Goal: Navigation & Orientation: Find specific page/section

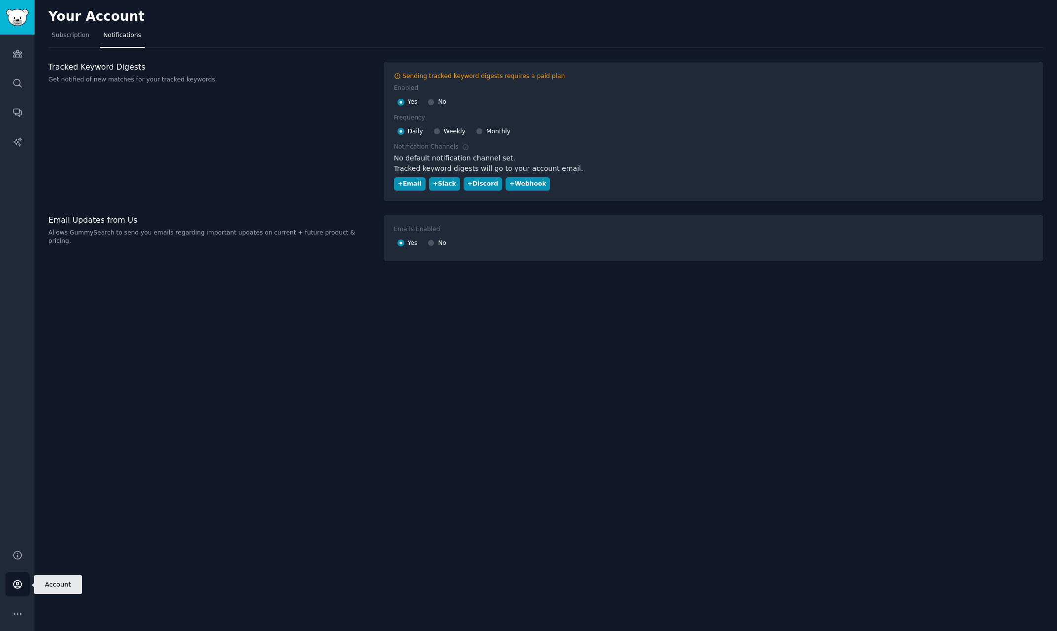
click at [24, 580] on link "Account" at bounding box center [17, 584] width 24 height 24
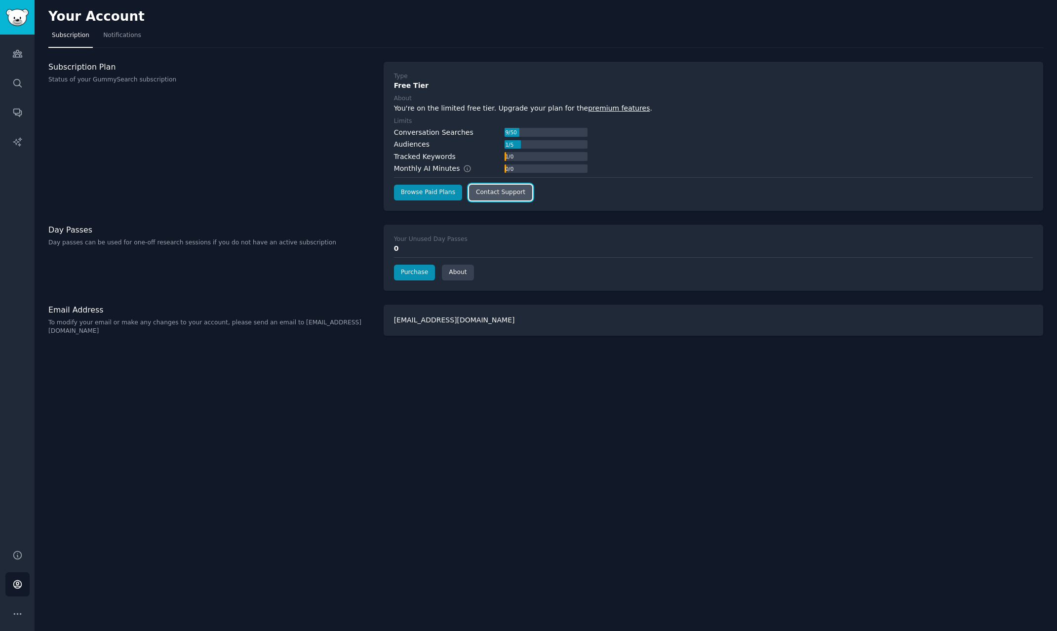
click at [494, 190] on link "Contact Support" at bounding box center [500, 193] width 63 height 16
click at [13, 616] on icon "Sidebar" at bounding box center [17, 614] width 10 height 10
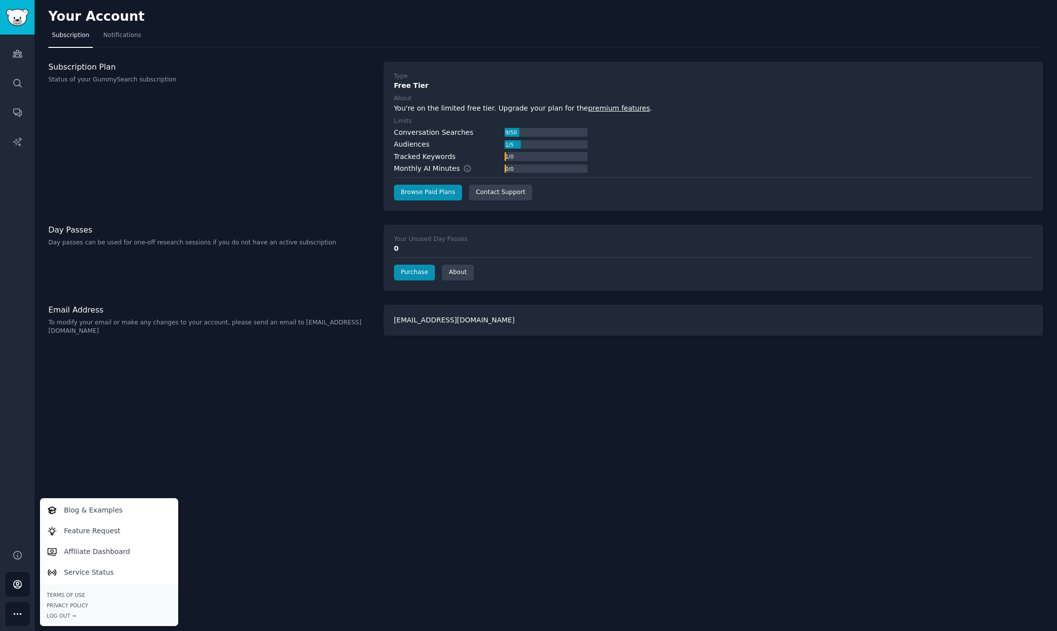
click at [395, 544] on div "Your Account Subscription Notifications Subscription Plan Status of your GummyS…" at bounding box center [546, 315] width 1023 height 631
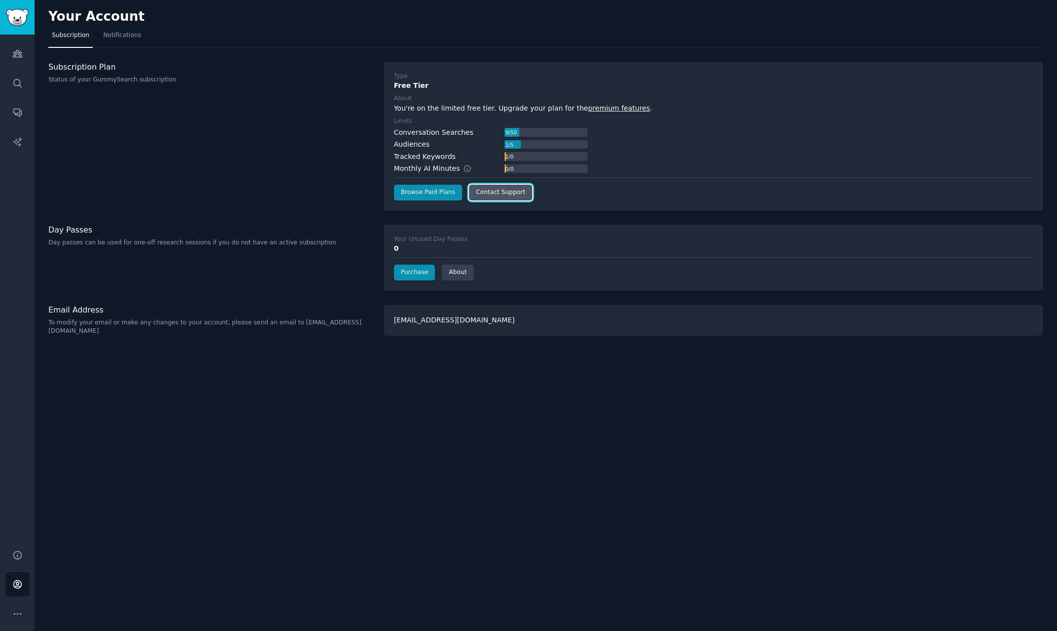
click at [486, 192] on link "Contact Support" at bounding box center [500, 193] width 63 height 16
click at [676, 505] on div "Your Account Subscription Notifications Subscription Plan Status of your GummyS…" at bounding box center [546, 315] width 1023 height 631
click at [632, 506] on div "Your Account Subscription Notifications Subscription Plan Status of your GummyS…" at bounding box center [546, 315] width 1023 height 631
click at [103, 34] on span "Notifications" at bounding box center [122, 35] width 38 height 9
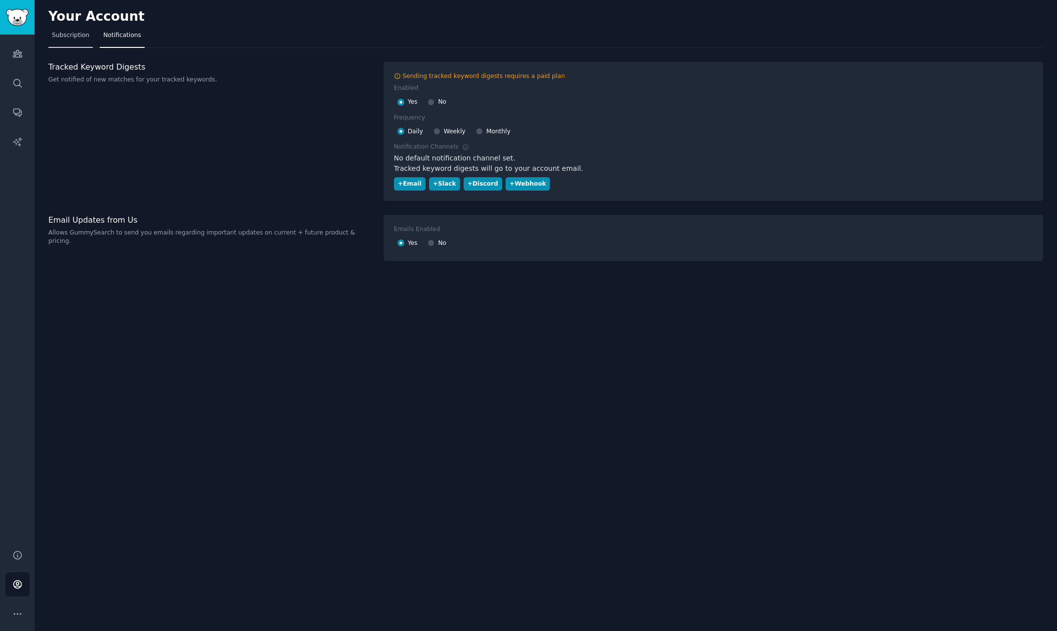
click at [70, 35] on span "Subscription" at bounding box center [71, 35] width 38 height 9
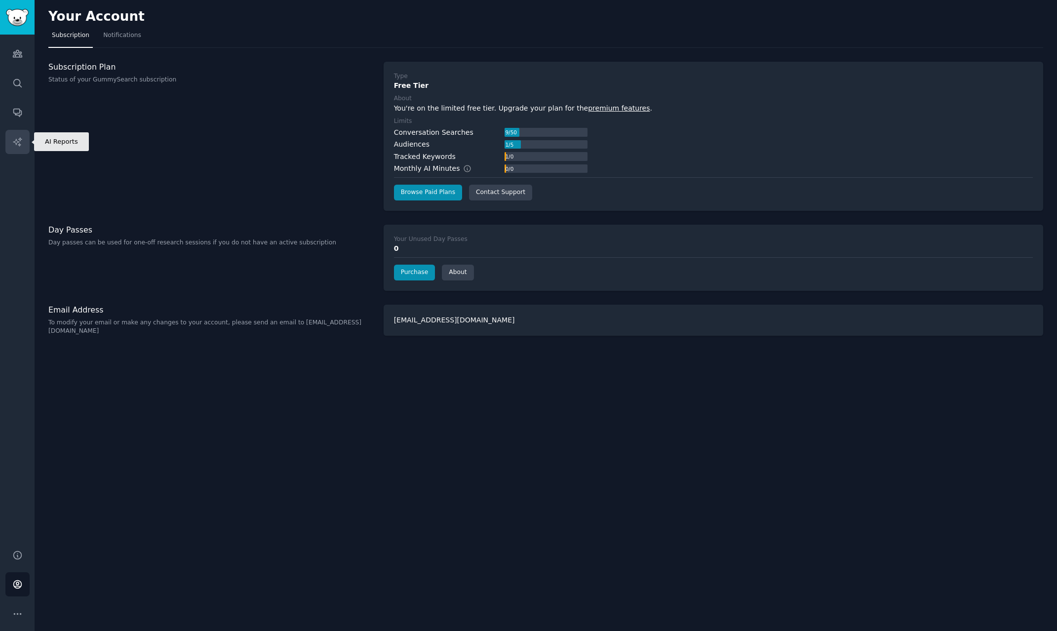
click at [18, 140] on icon "Sidebar" at bounding box center [17, 142] width 10 height 10
